Goal: Find contact information: Find contact information

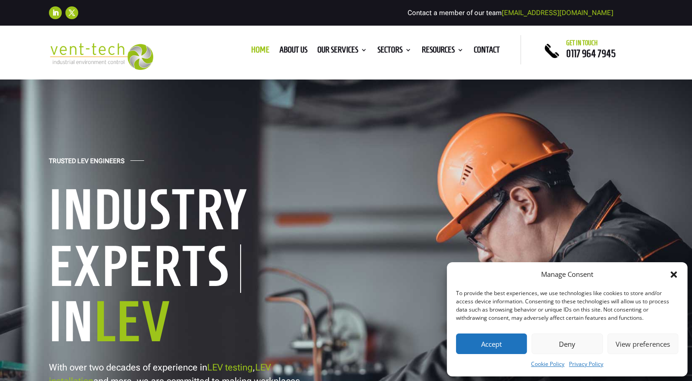
click at [673, 274] on icon "Close dialog" at bounding box center [673, 275] width 6 height 6
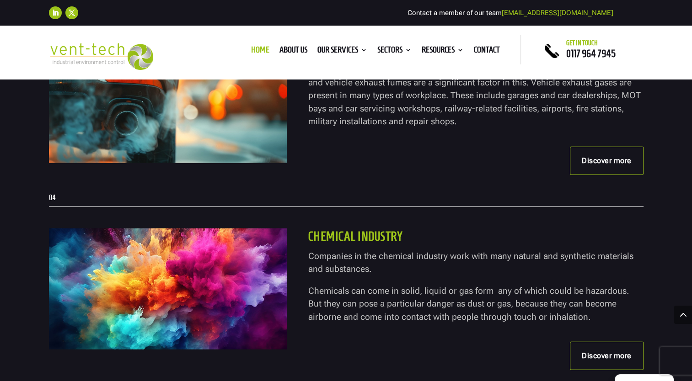
scroll to position [2286, 0]
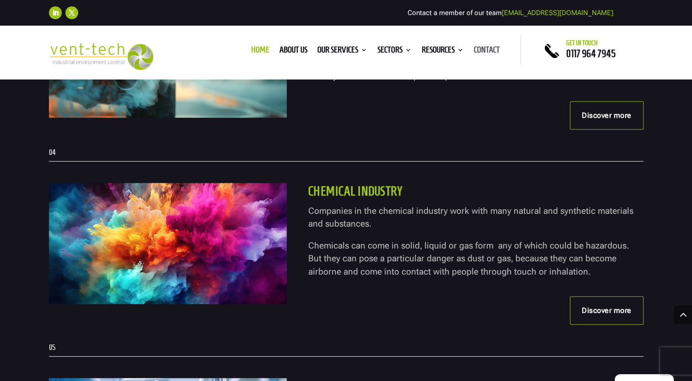
click at [487, 51] on link "Contact" at bounding box center [487, 52] width 26 height 10
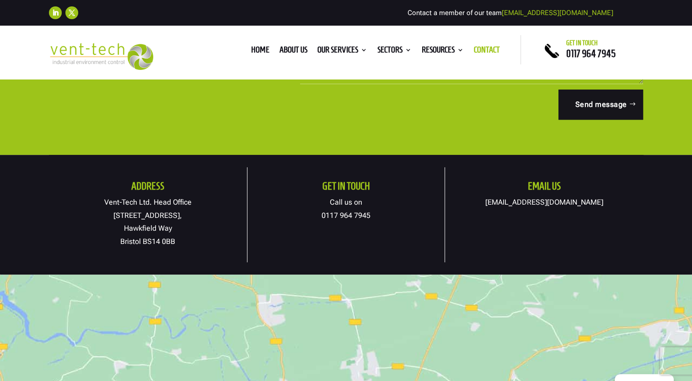
scroll to position [503, 0]
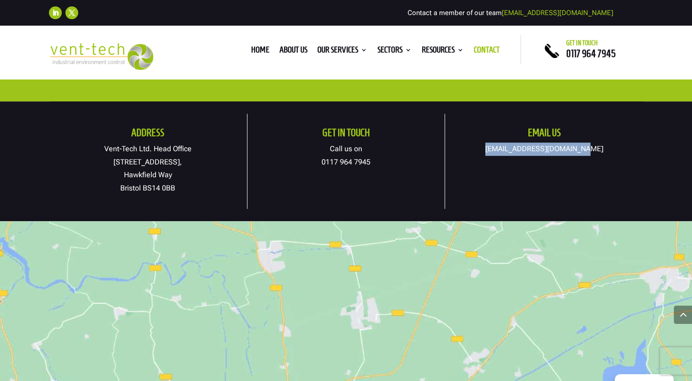
drag, startPoint x: 594, startPoint y: 147, endPoint x: 500, endPoint y: 152, distance: 94.8
click at [500, 152] on p "[EMAIL_ADDRESS][DOMAIN_NAME]" at bounding box center [544, 149] width 198 height 13
drag, startPoint x: 500, startPoint y: 152, endPoint x: 505, endPoint y: 150, distance: 5.5
copy link "[EMAIL_ADDRESS][DOMAIN_NAME]"
